Goal: Answer question/provide support

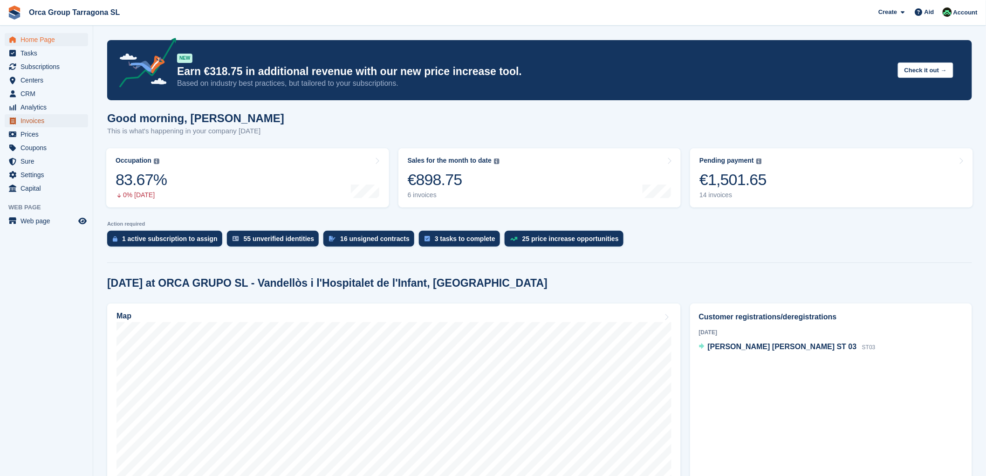
click at [32, 122] on font "Invoices" at bounding box center [33, 120] width 24 height 7
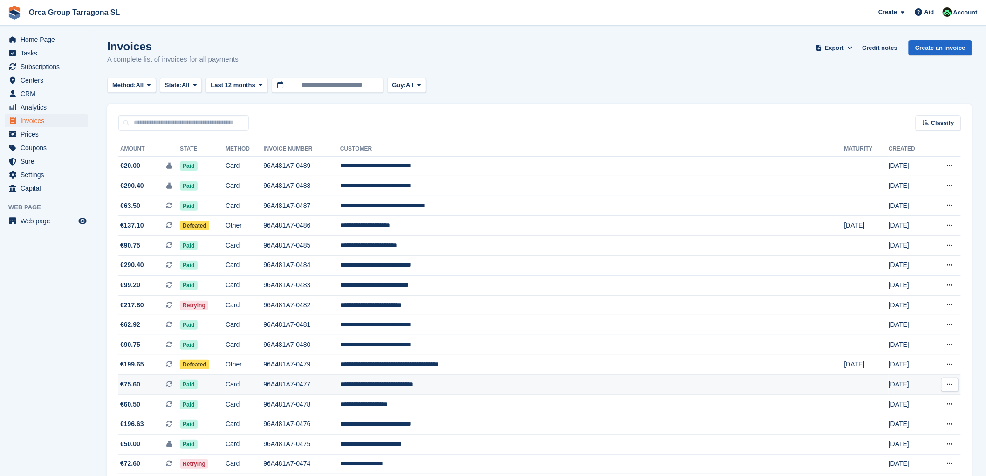
click at [413, 385] on font "**********" at bounding box center [376, 384] width 73 height 7
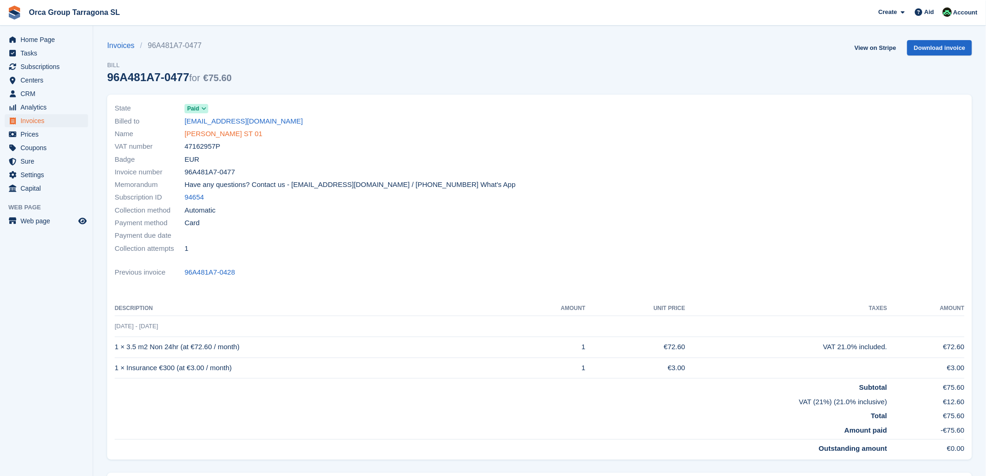
click at [212, 137] on font "[PERSON_NAME] ST 01" at bounding box center [224, 134] width 78 height 8
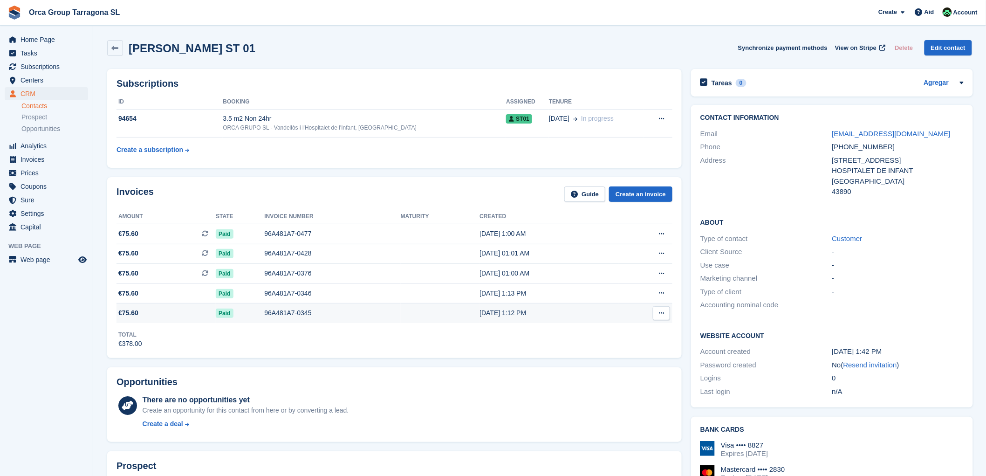
click at [480, 311] on font "[DATE] 1:12 PM" at bounding box center [503, 312] width 47 height 7
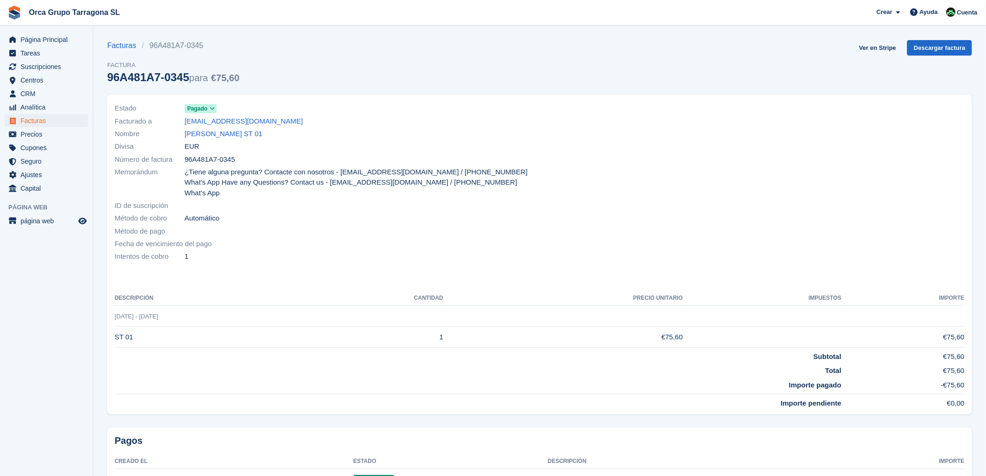
scroll to position [48, 0]
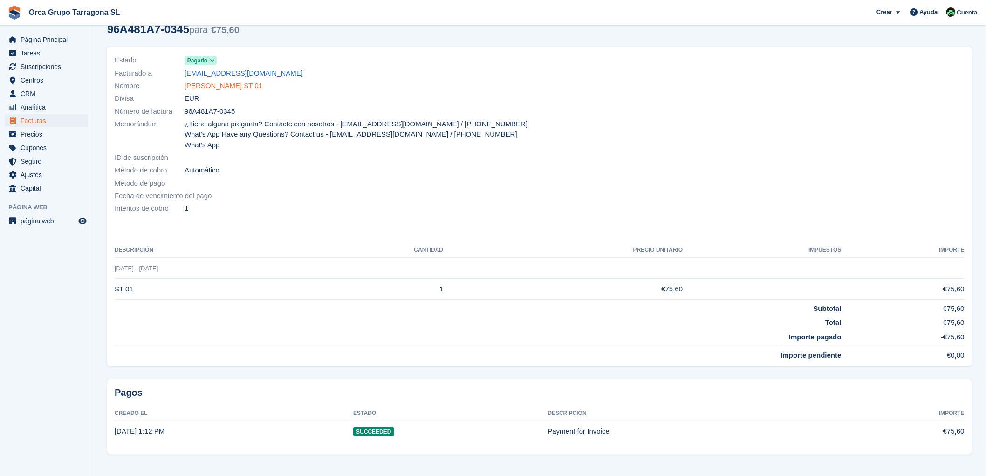
click at [244, 85] on link "PATRICIA GONZALEZ ANDRADE ST 01" at bounding box center [224, 86] width 78 height 11
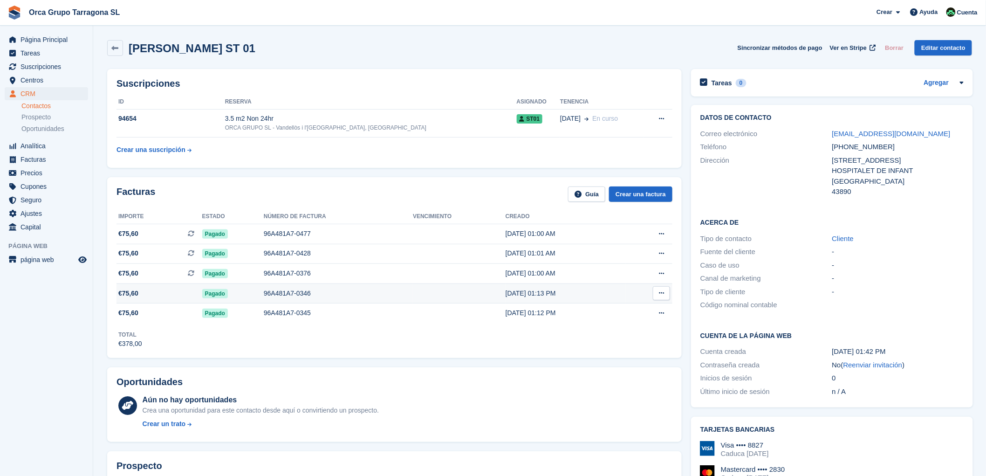
click at [281, 292] on div "96A481A7-0346" at bounding box center [338, 293] width 149 height 10
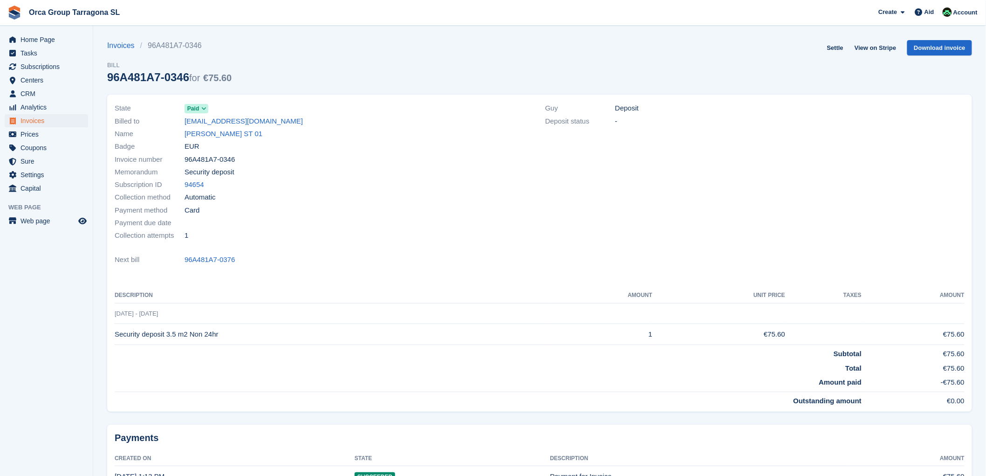
drag, startPoint x: 965, startPoint y: 332, endPoint x: 470, endPoint y: 412, distance: 501.4
click at [469, 418] on div "State Paid Billed to patrusky83@gmail.com Name PATRICIA GONZALEZ ANDRADE ST 01 …" at bounding box center [540, 256] width 876 height 334
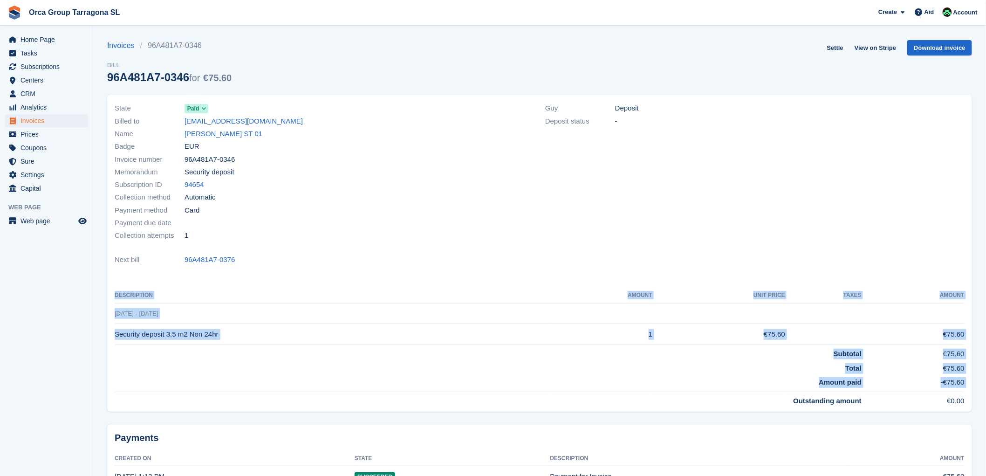
drag, startPoint x: 776, startPoint y: 403, endPoint x: 705, endPoint y: 276, distance: 145.4
click at [705, 276] on div "State Paid Billed to patrusky83@gmail.com Name PATRICIA GONZALEZ ANDRADE ST 01 …" at bounding box center [539, 253] width 865 height 317
drag, startPoint x: 108, startPoint y: 289, endPoint x: 367, endPoint y: 400, distance: 281.4
click at [367, 400] on div "State Paid Billed to patrusky83@gmail.com Name PATRICIA GONZALEZ ANDRADE ST 01 …" at bounding box center [539, 253] width 865 height 317
copy div "Description AMOUNT Unit price Taxes Amount July 9 - July 9 Security deposit 3.5…"
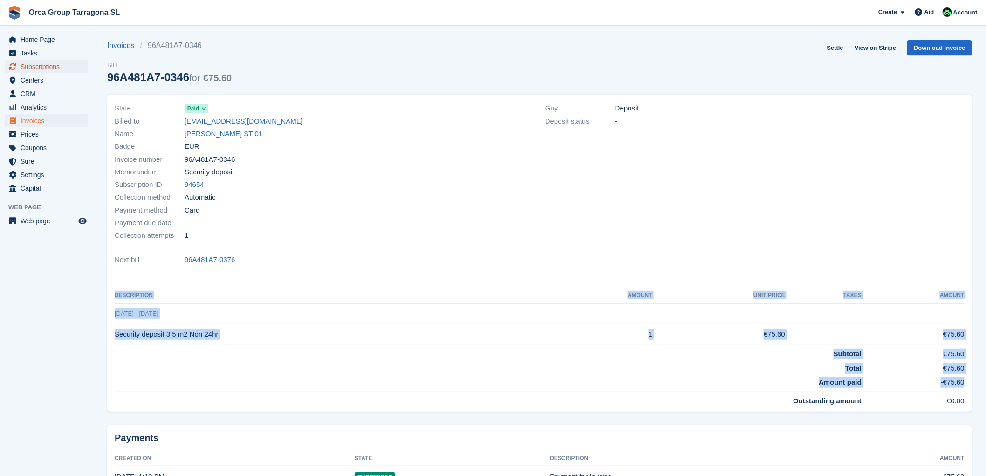
click at [50, 66] on font "Subscriptions" at bounding box center [40, 66] width 39 height 7
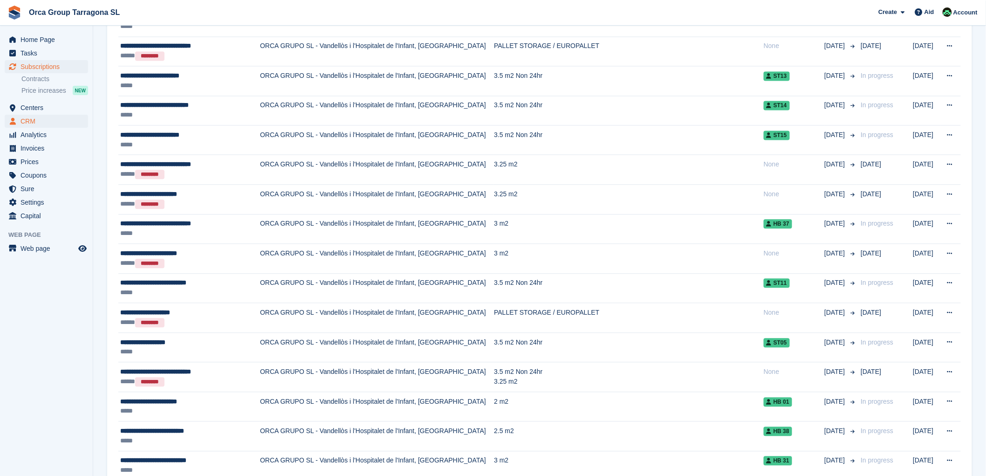
scroll to position [776, 0]
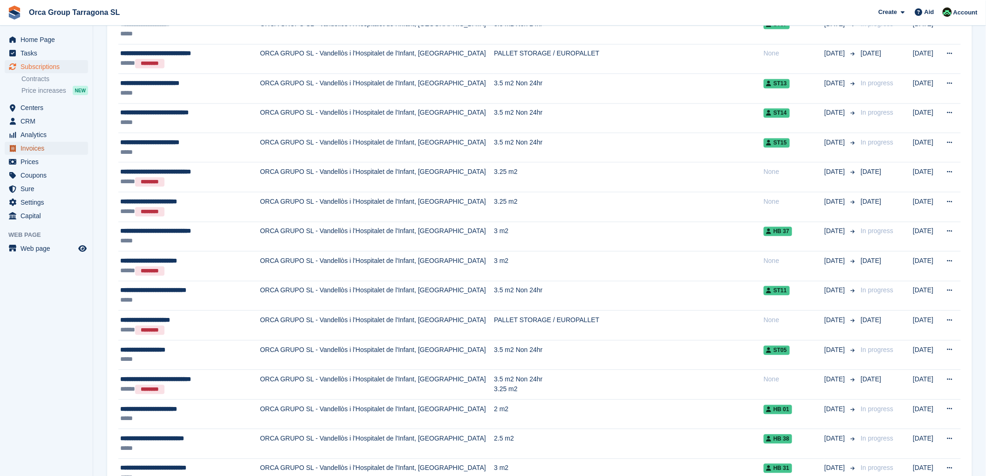
click at [45, 148] on span "Invoices" at bounding box center [49, 148] width 56 height 13
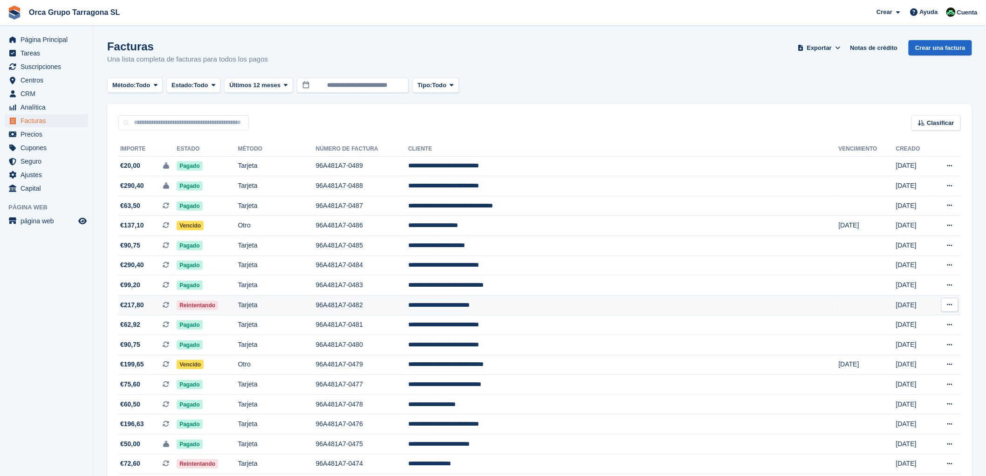
click at [534, 308] on td "**********" at bounding box center [623, 305] width 431 height 20
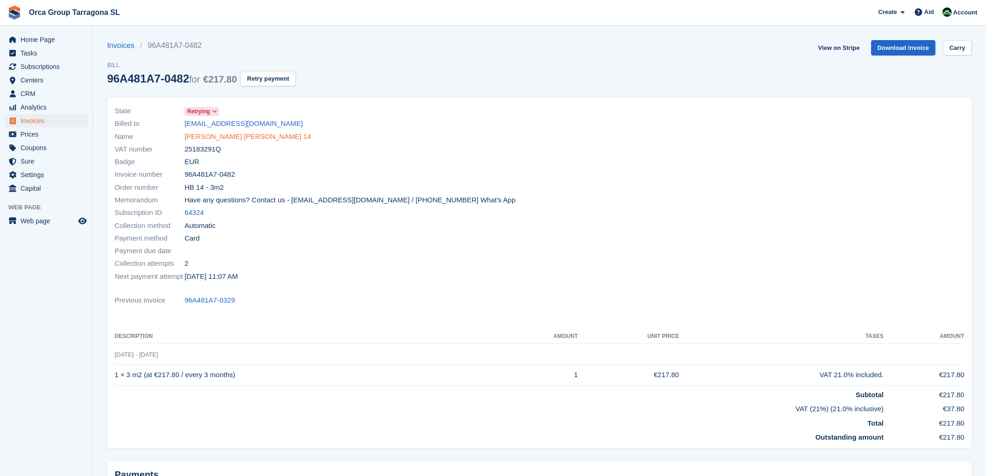
click at [262, 137] on font "[PERSON_NAME] [PERSON_NAME] 14" at bounding box center [248, 136] width 127 height 8
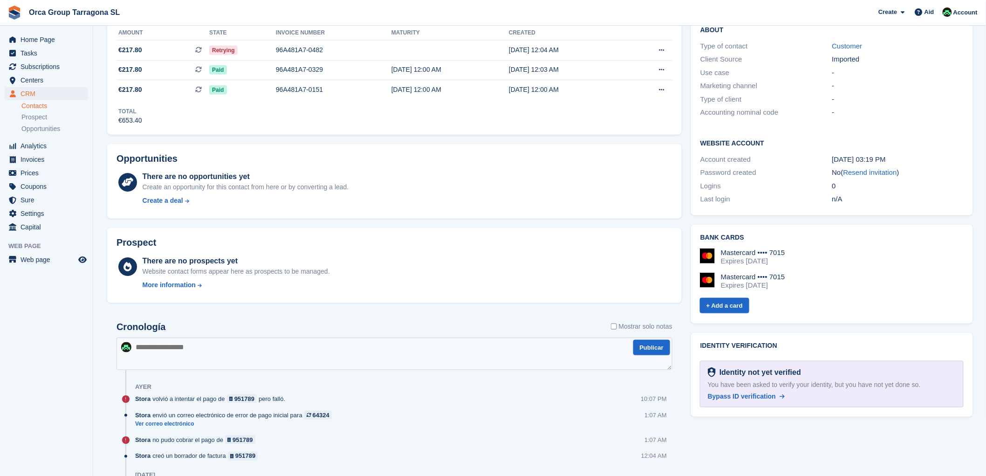
scroll to position [198, 0]
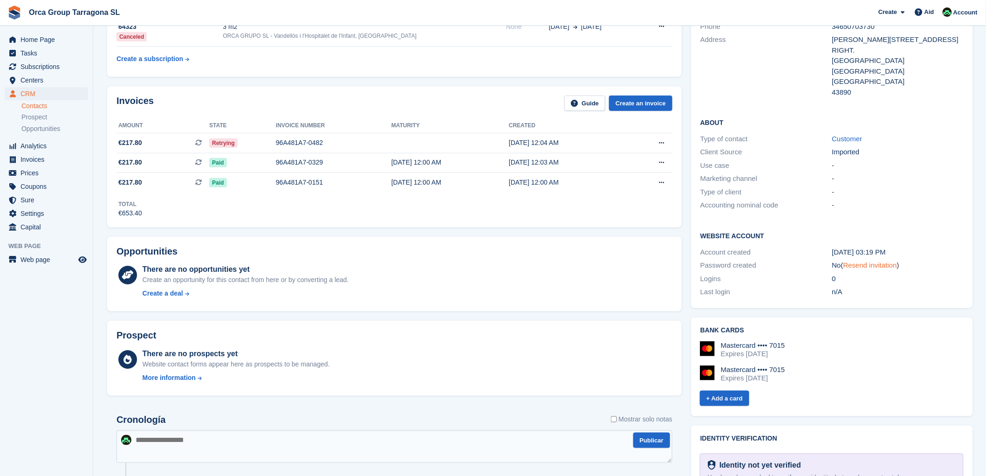
click at [870, 261] on font "Resend invitation" at bounding box center [871, 265] width 54 height 8
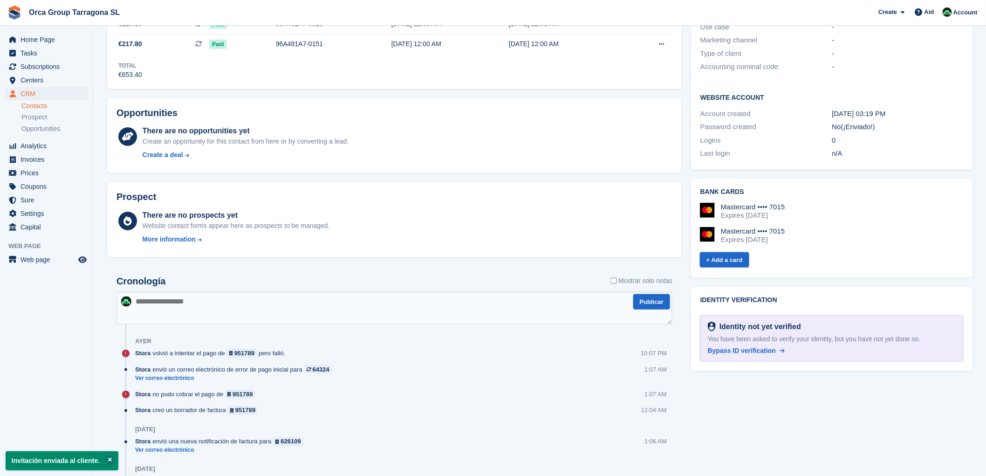
scroll to position [457, 0]
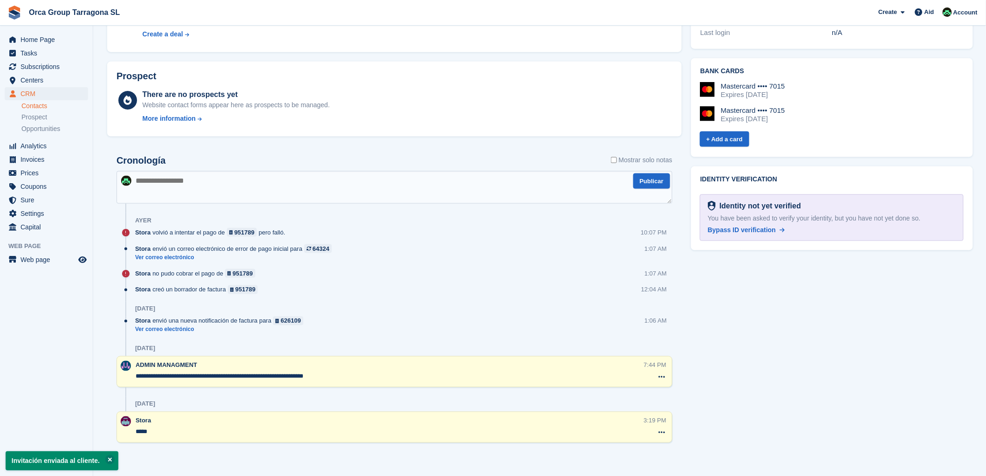
click at [148, 184] on textarea at bounding box center [395, 187] width 556 height 33
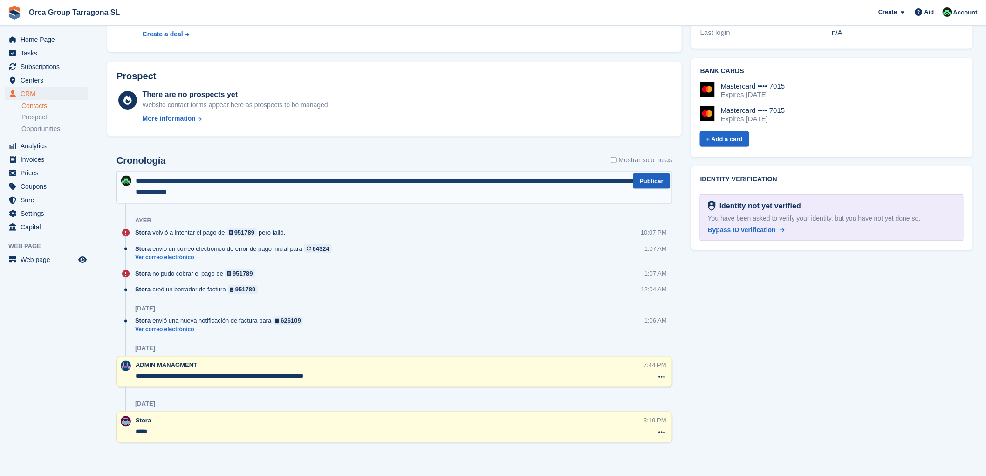
type textarea "**********"
click at [656, 180] on button "Publicar" at bounding box center [651, 180] width 37 height 15
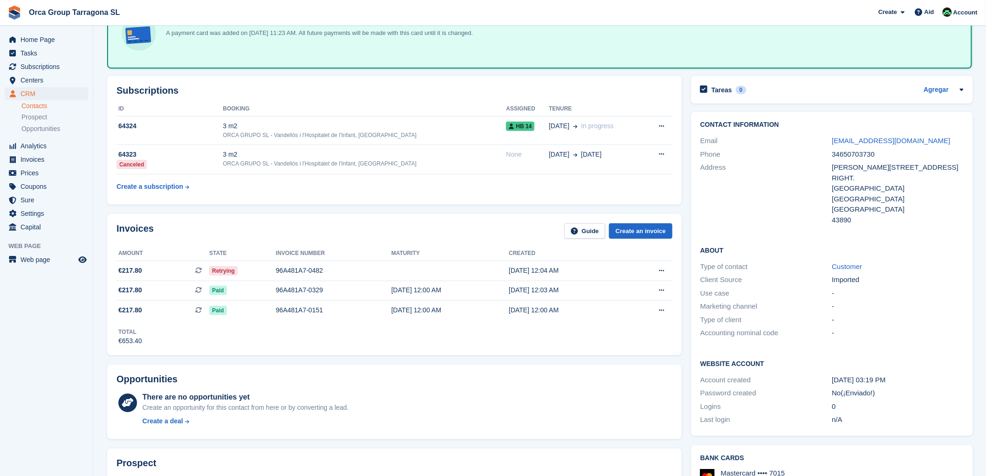
scroll to position [0, 0]
